Goal: Entertainment & Leisure: Consume media (video, audio)

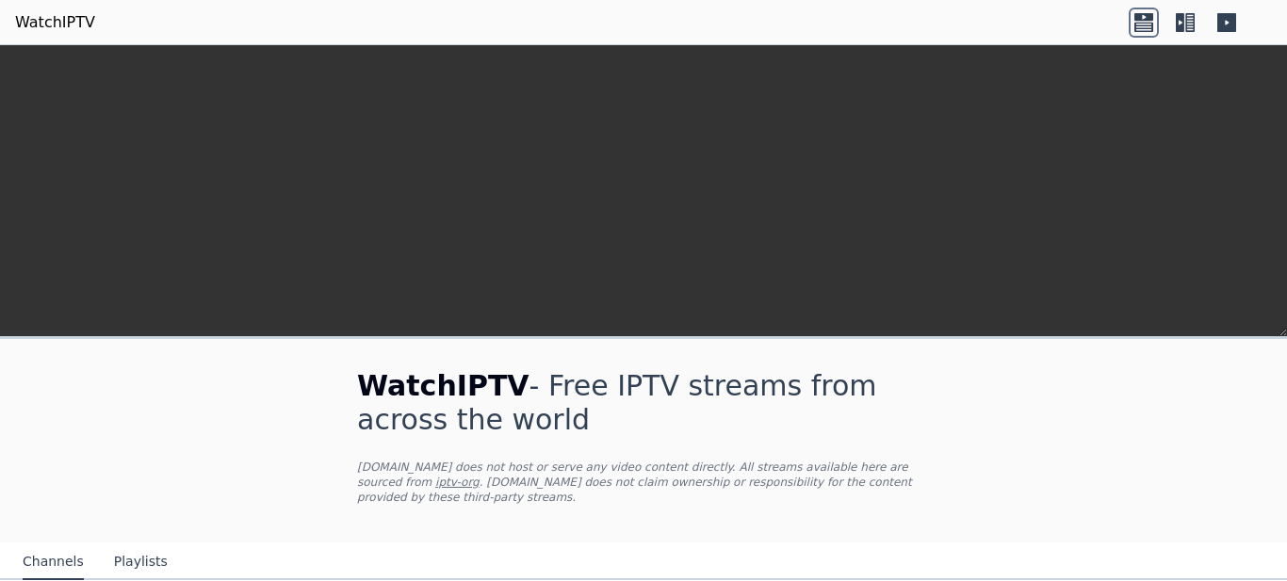
scroll to position [1338, 0]
click at [1180, 24] on icon at bounding box center [1179, 22] width 8 height 19
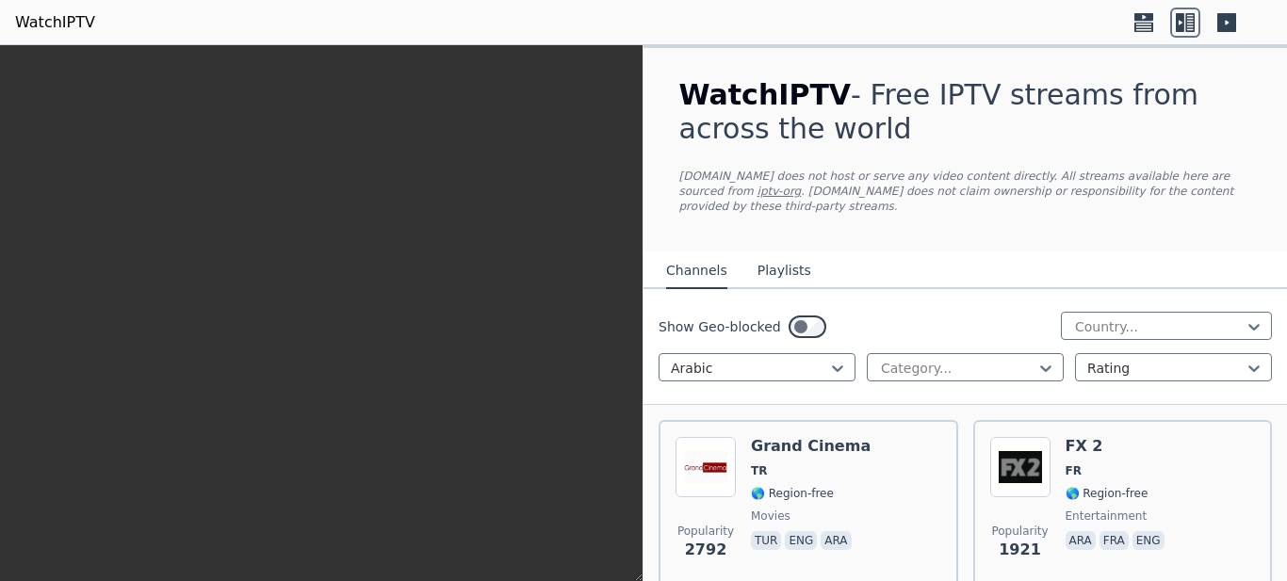
scroll to position [4623, 0]
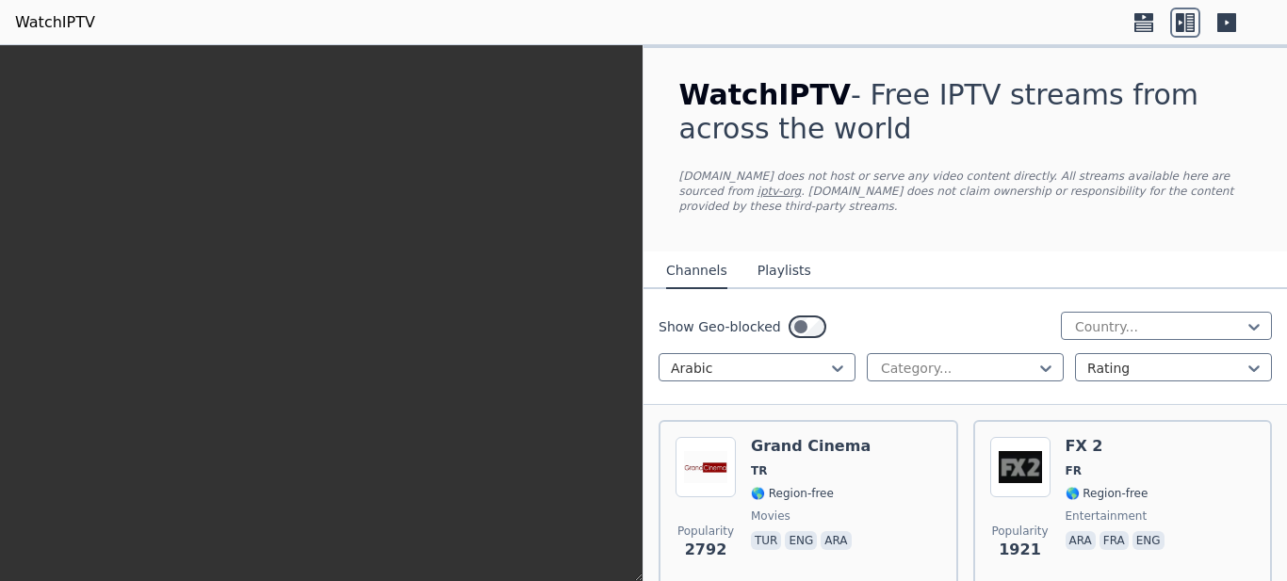
scroll to position [959, 0]
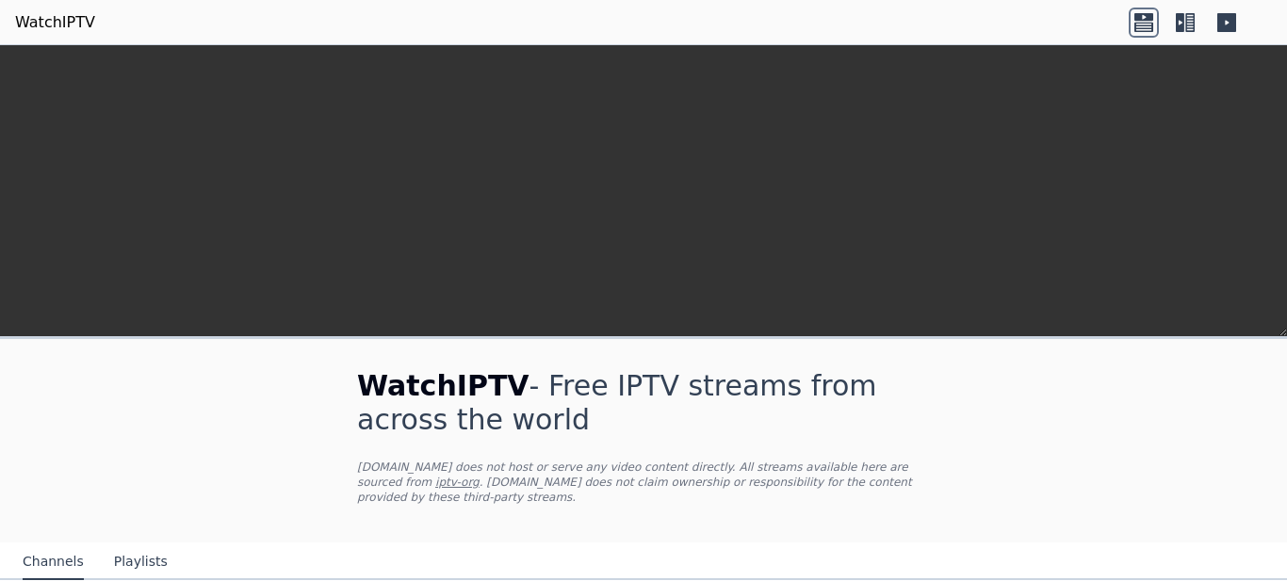
click at [1224, 28] on icon at bounding box center [1226, 22] width 19 height 19
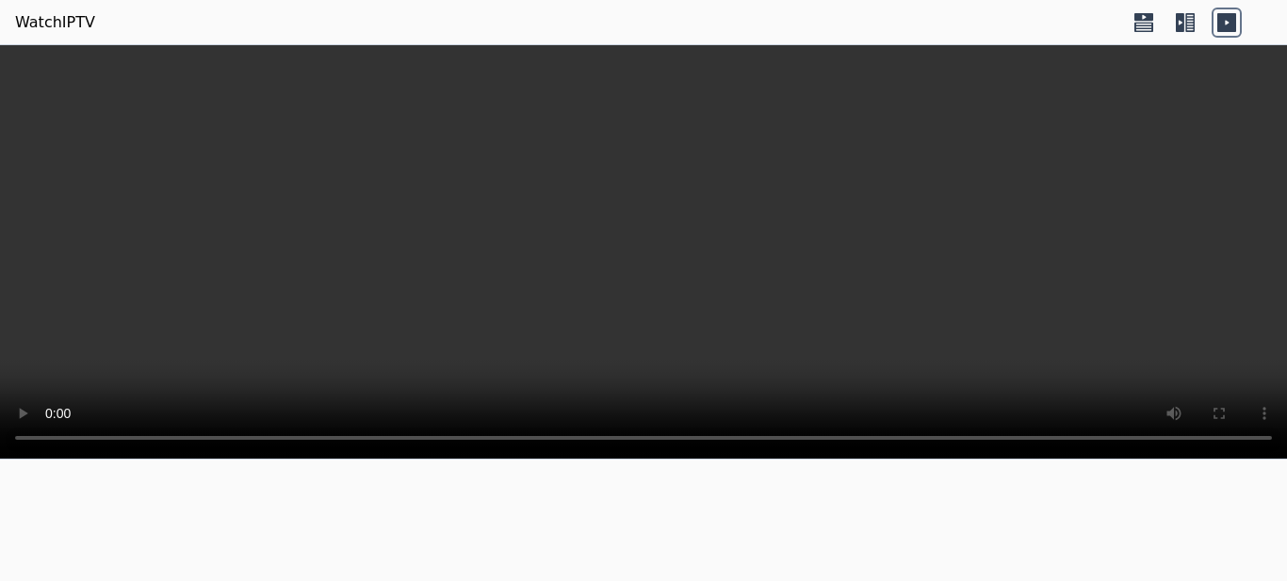
click at [1000, 485] on html "WatchIPTV" at bounding box center [643, 290] width 1287 height 581
click at [63, 24] on link "WatchIPTV" at bounding box center [55, 22] width 80 height 23
click at [1184, 24] on icon at bounding box center [1185, 23] width 30 height 30
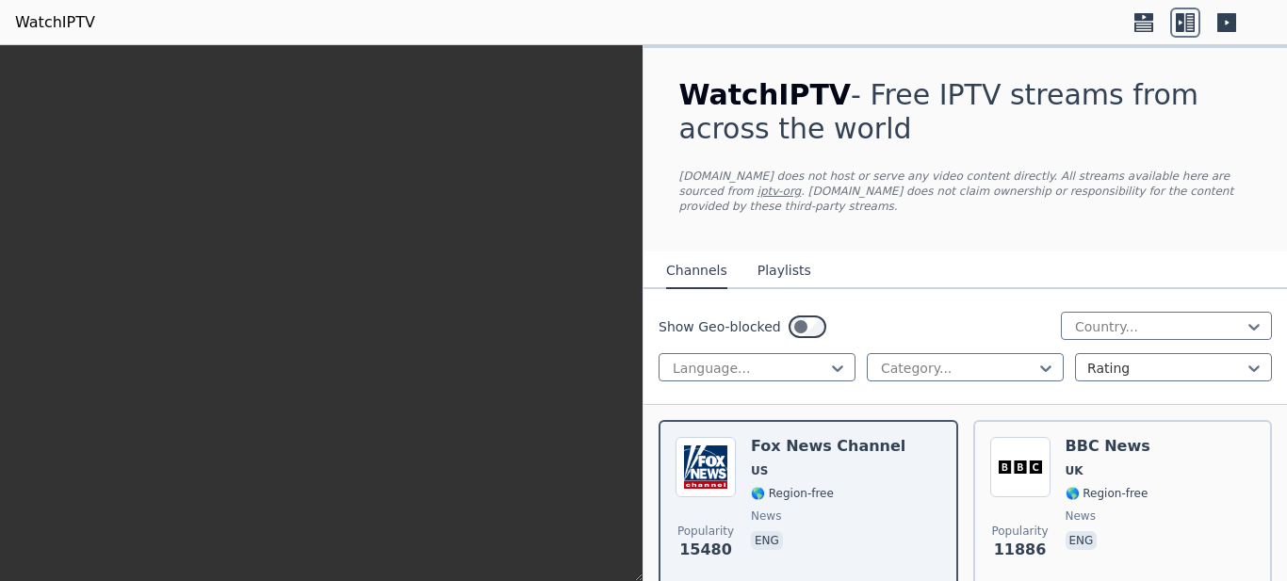
click at [768, 276] on button "Playlists" at bounding box center [784, 271] width 54 height 36
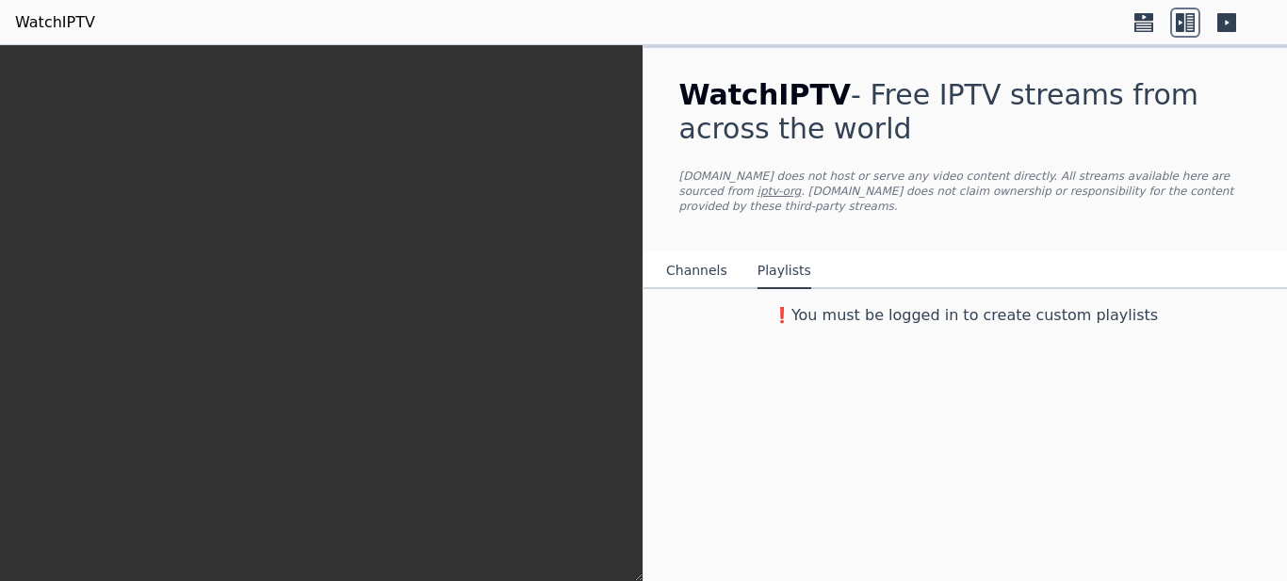
click at [699, 279] on button "Channels" at bounding box center [696, 271] width 61 height 36
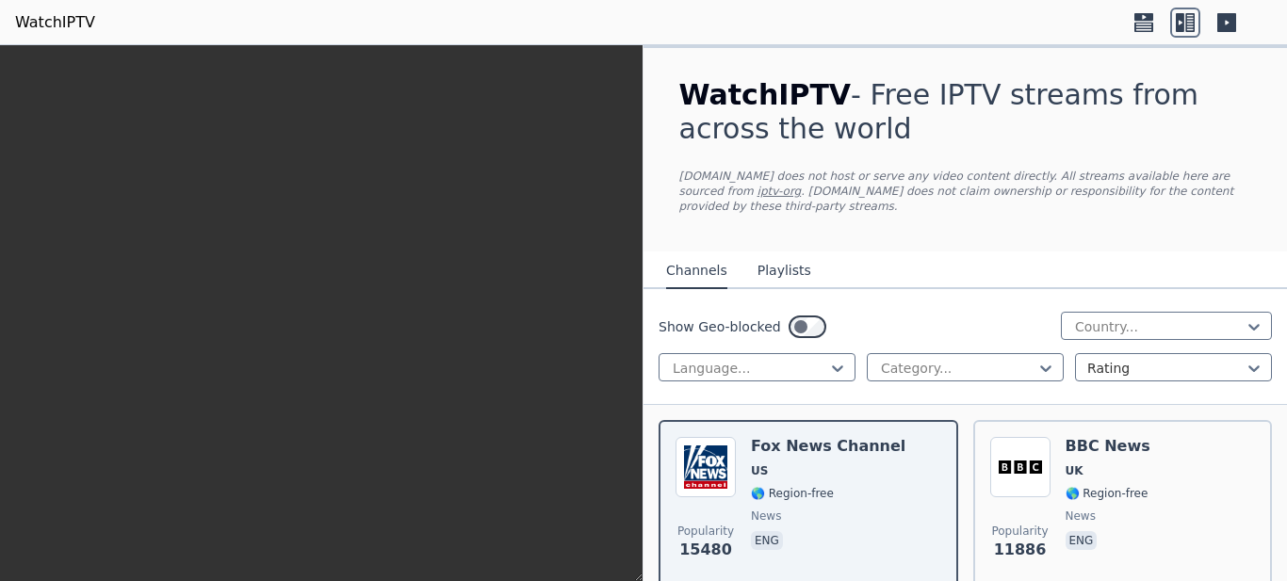
click at [688, 266] on button "Channels" at bounding box center [696, 271] width 61 height 36
click at [1161, 317] on div at bounding box center [1158, 326] width 171 height 19
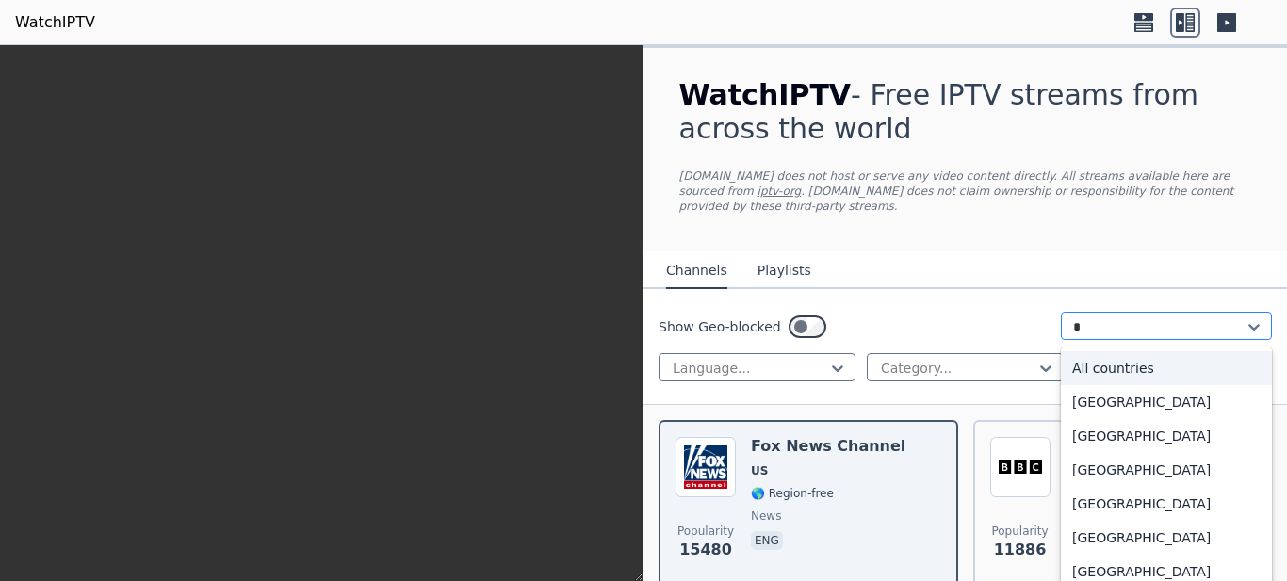
type input "**"
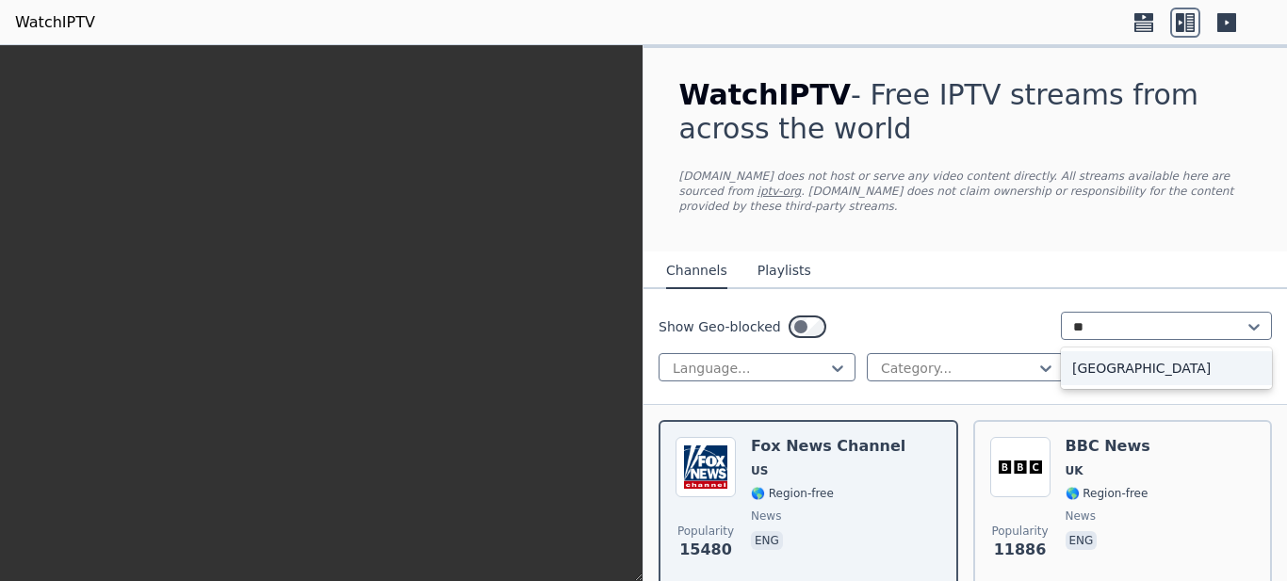
click at [1142, 351] on div "Czech Republic" at bounding box center [1166, 368] width 211 height 34
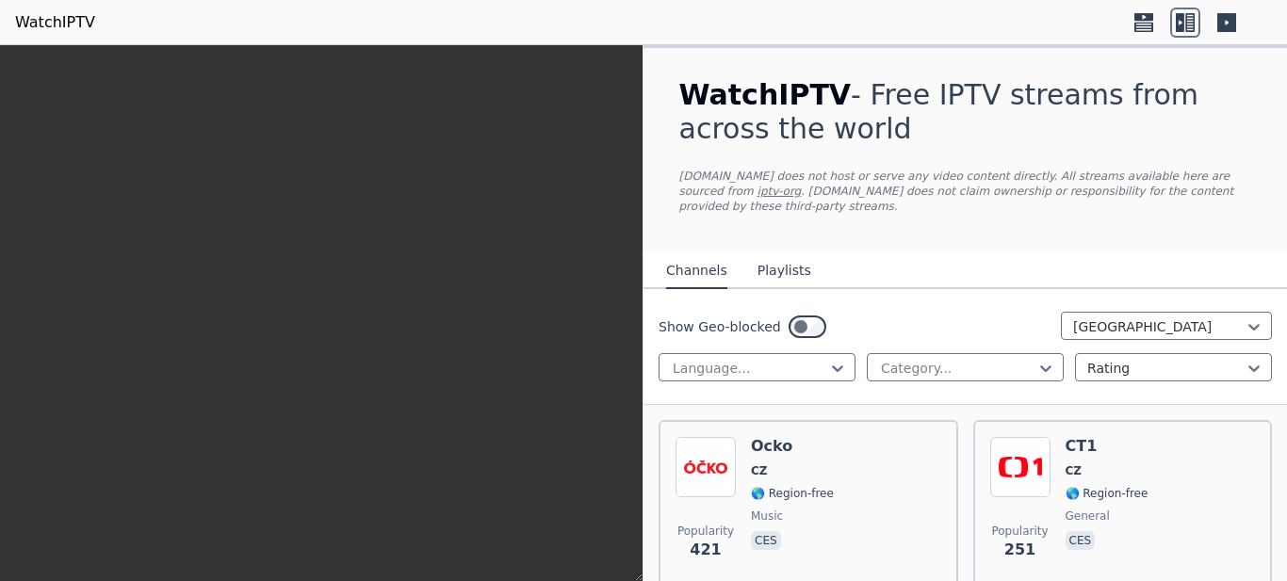
scroll to position [287, 0]
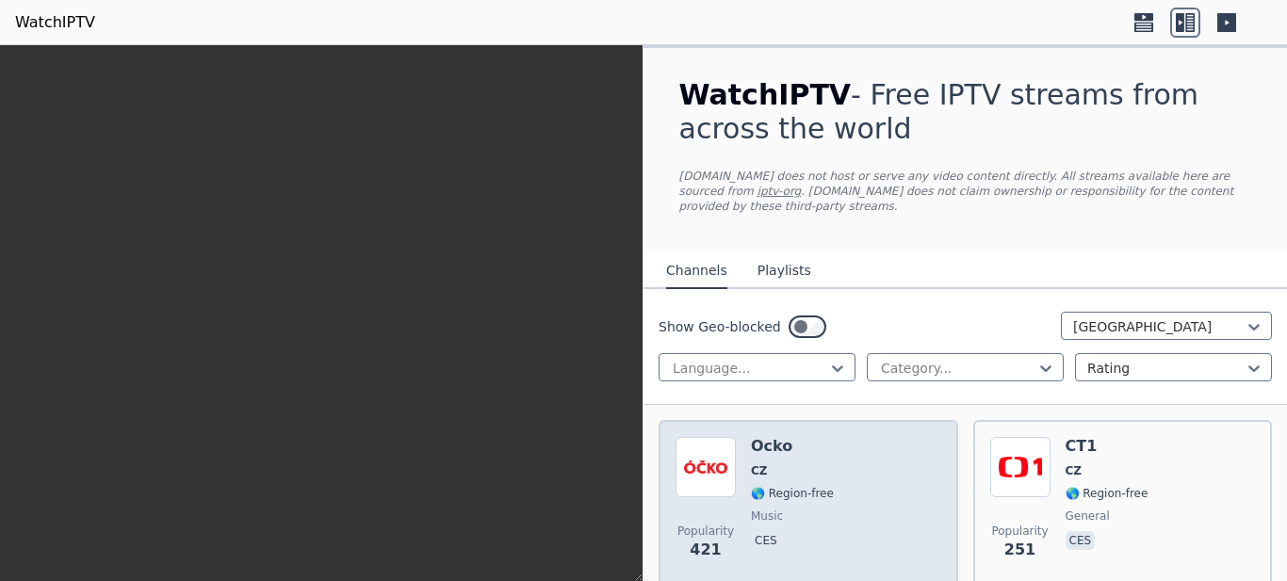
click at [876, 437] on div "Popularity 421 Ocko CZ 🌎 Region-free music ces" at bounding box center [808, 505] width 266 height 136
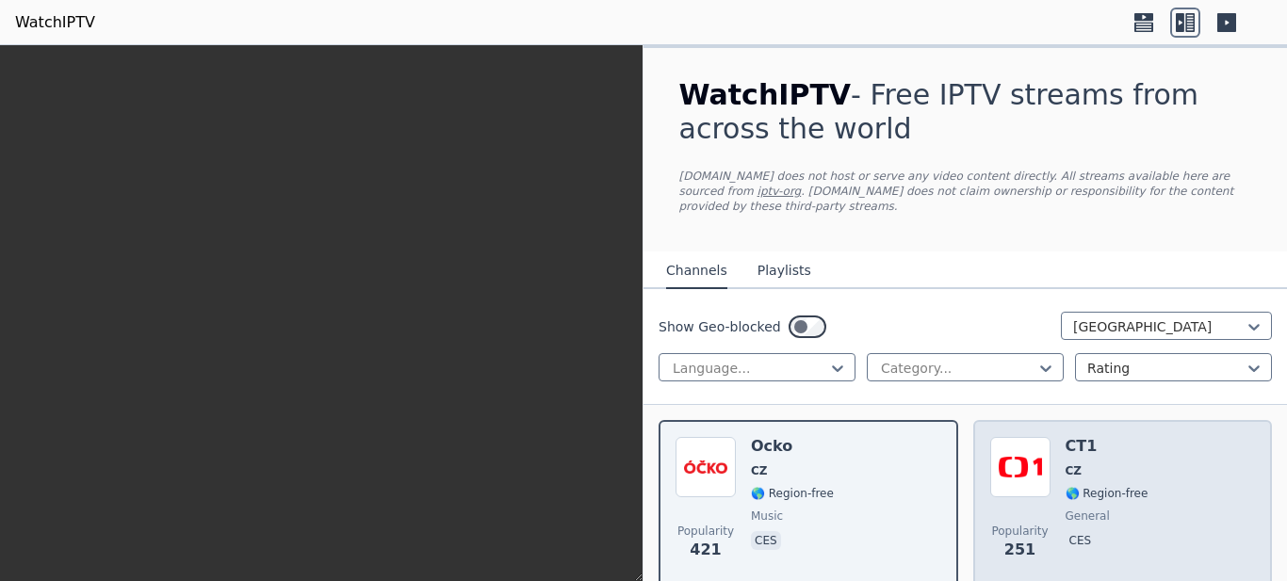
click at [1207, 437] on div "Popularity 251 CT1 CZ 🌎 Region-free general ces" at bounding box center [1123, 505] width 266 height 136
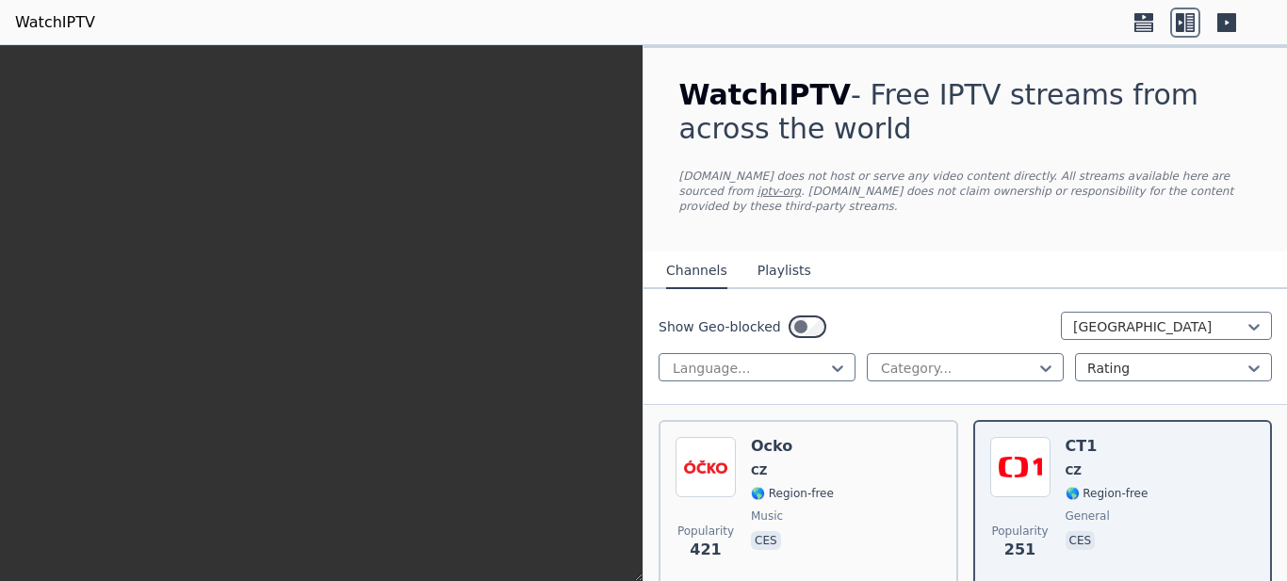
scroll to position [1670, 0]
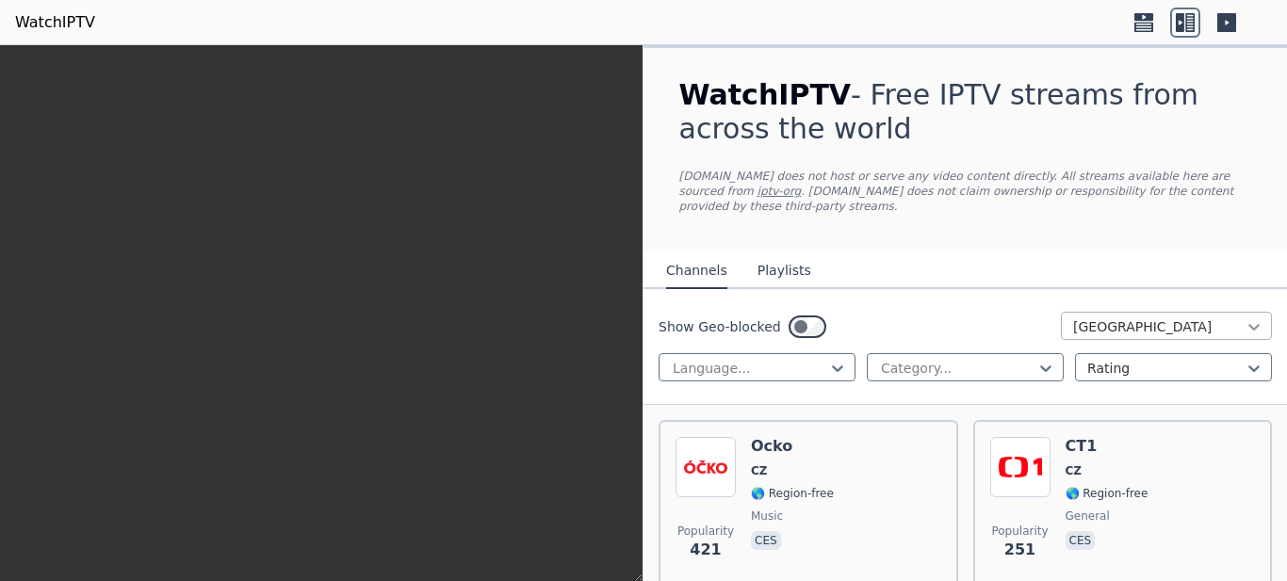
click at [1255, 337] on div "Czech Republic" at bounding box center [1166, 326] width 211 height 28
type input "**"
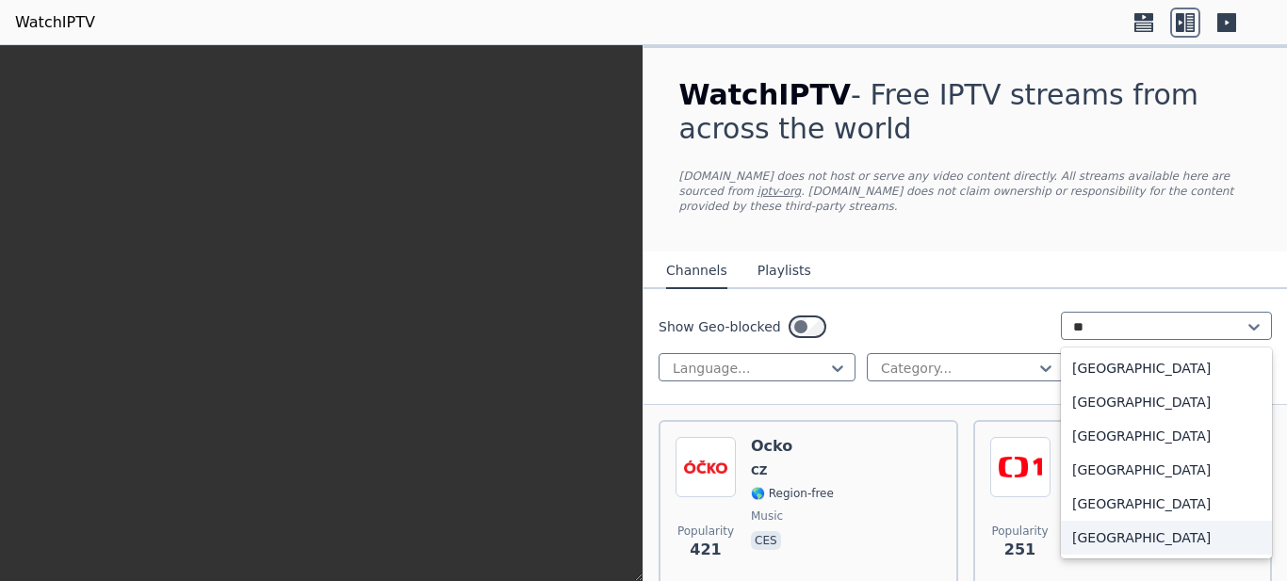
click at [1186, 521] on div "United States" at bounding box center [1166, 538] width 211 height 34
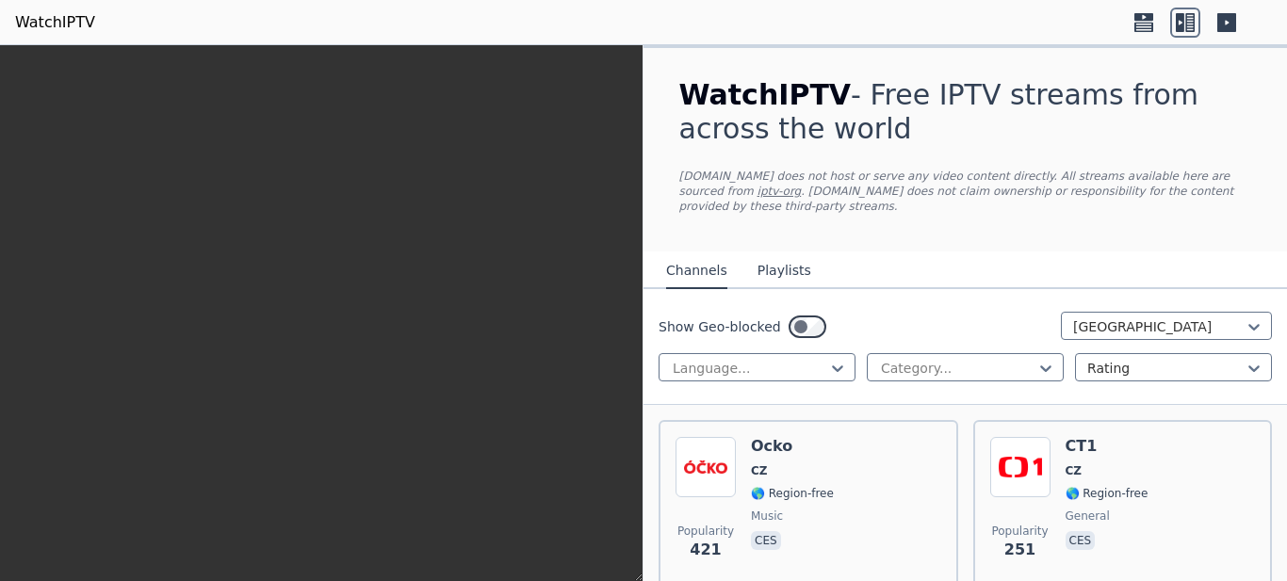
click at [1050, 229] on div "WatchIPTV - Free IPTV streams from across the world WatchIPTV.xyz does not host…" at bounding box center [965, 149] width 633 height 203
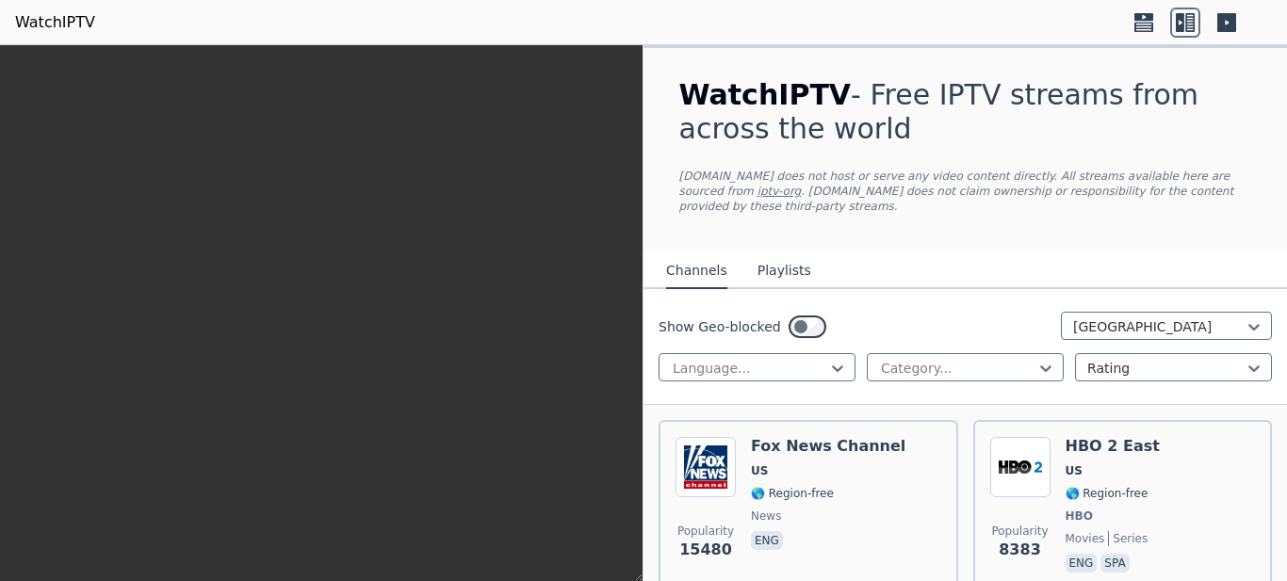
scroll to position [544, 0]
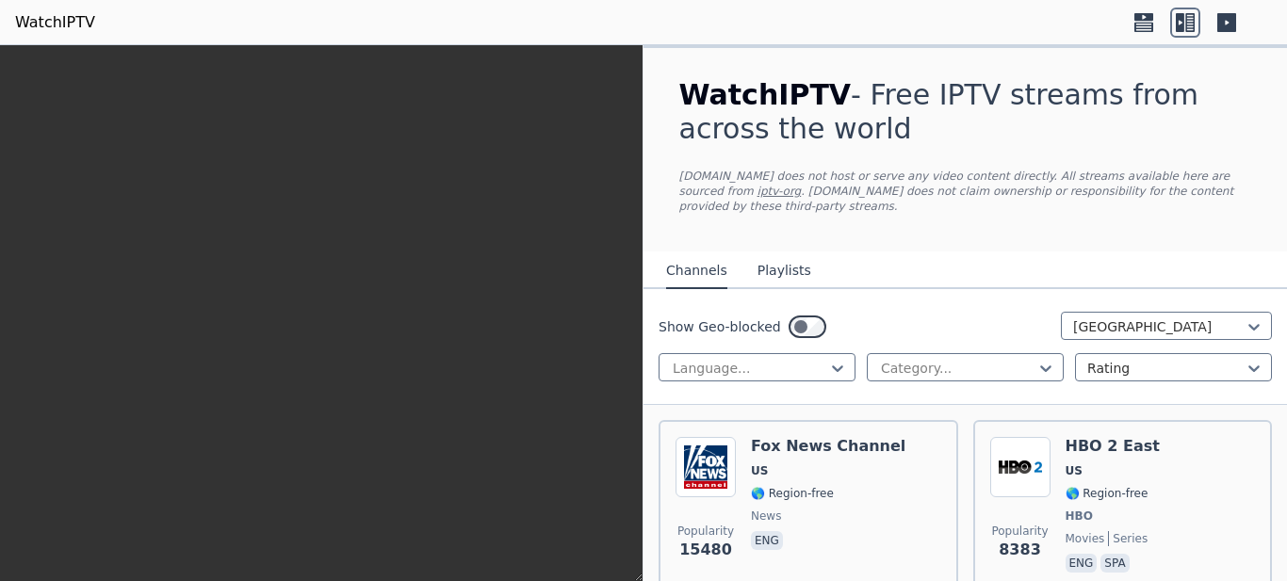
scroll to position [4132, 0]
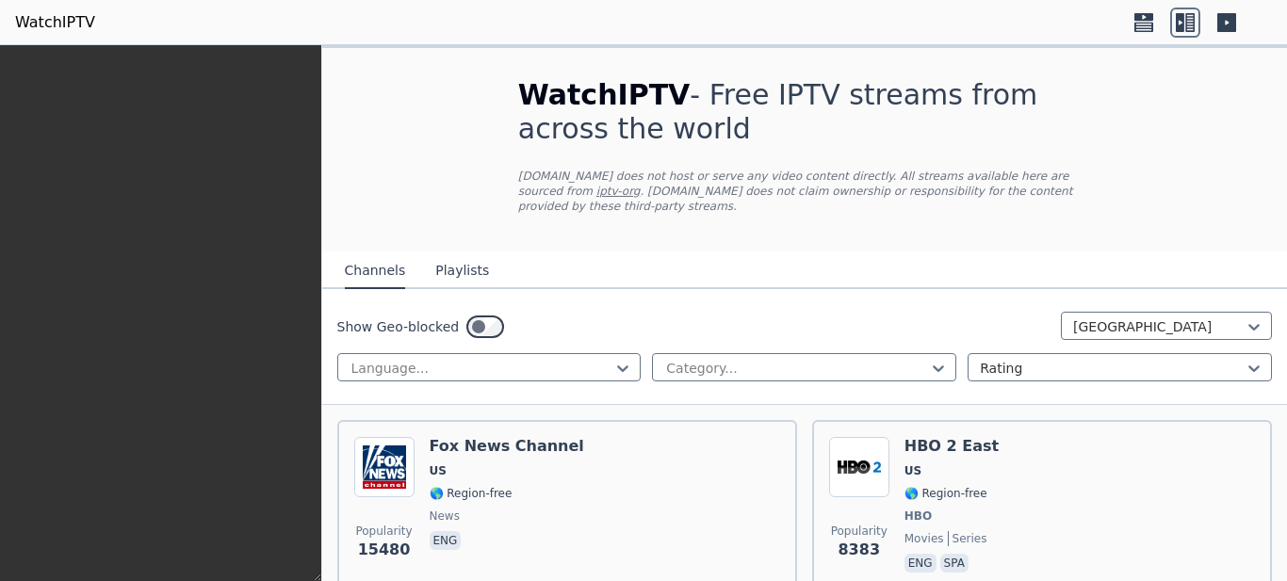
scroll to position [22611, 0]
